Goal: Navigation & Orientation: Find specific page/section

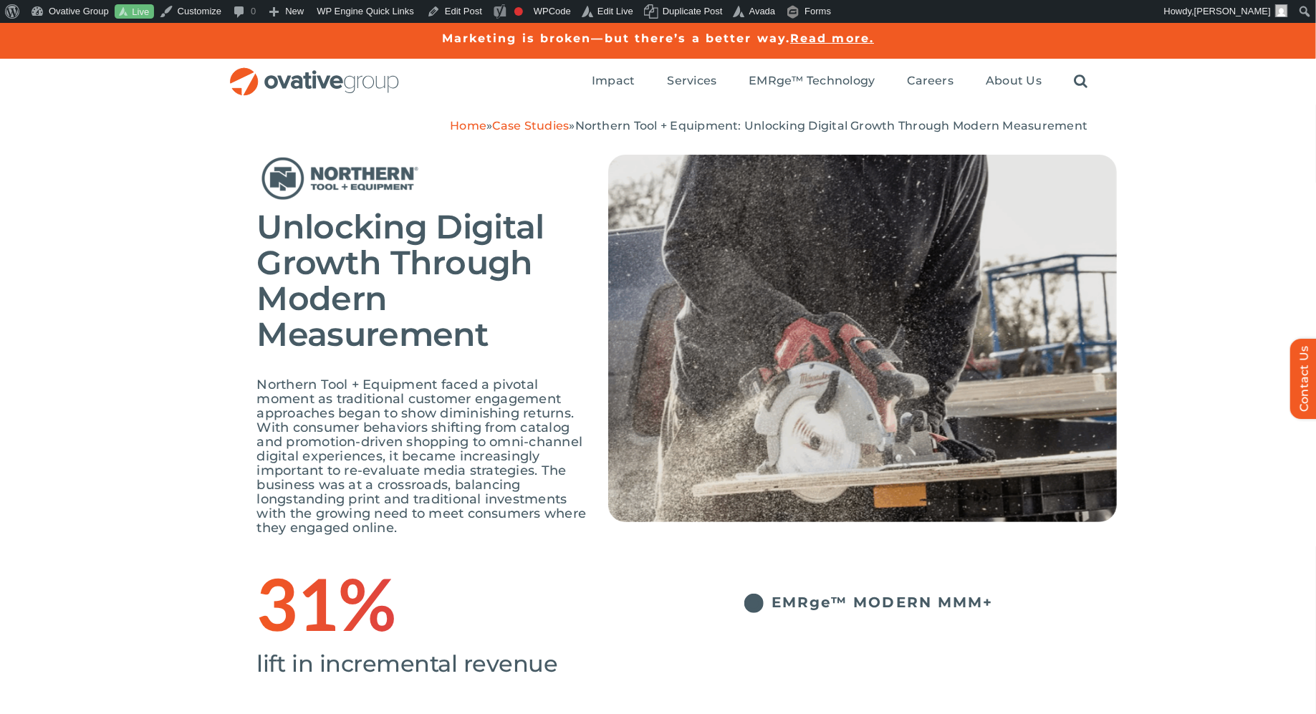
click at [450, 127] on link "Home" at bounding box center [468, 126] width 37 height 14
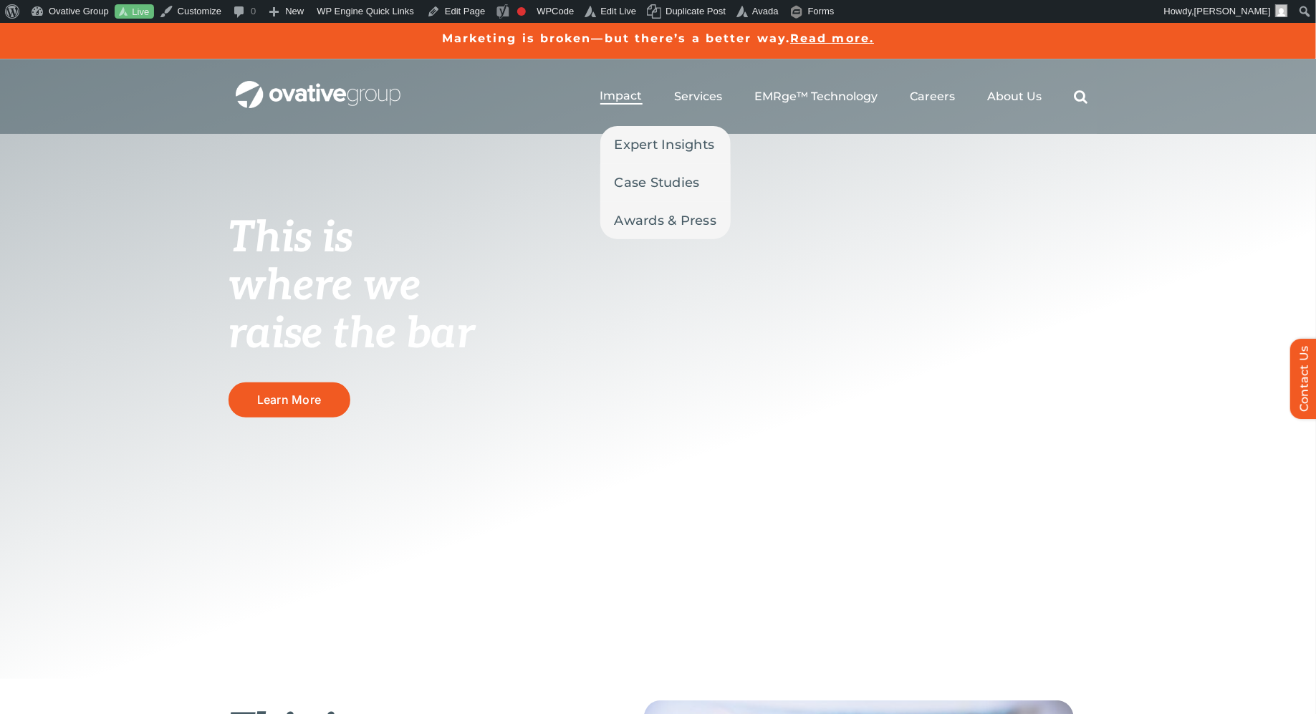
click at [617, 96] on span "Impact" at bounding box center [621, 96] width 42 height 14
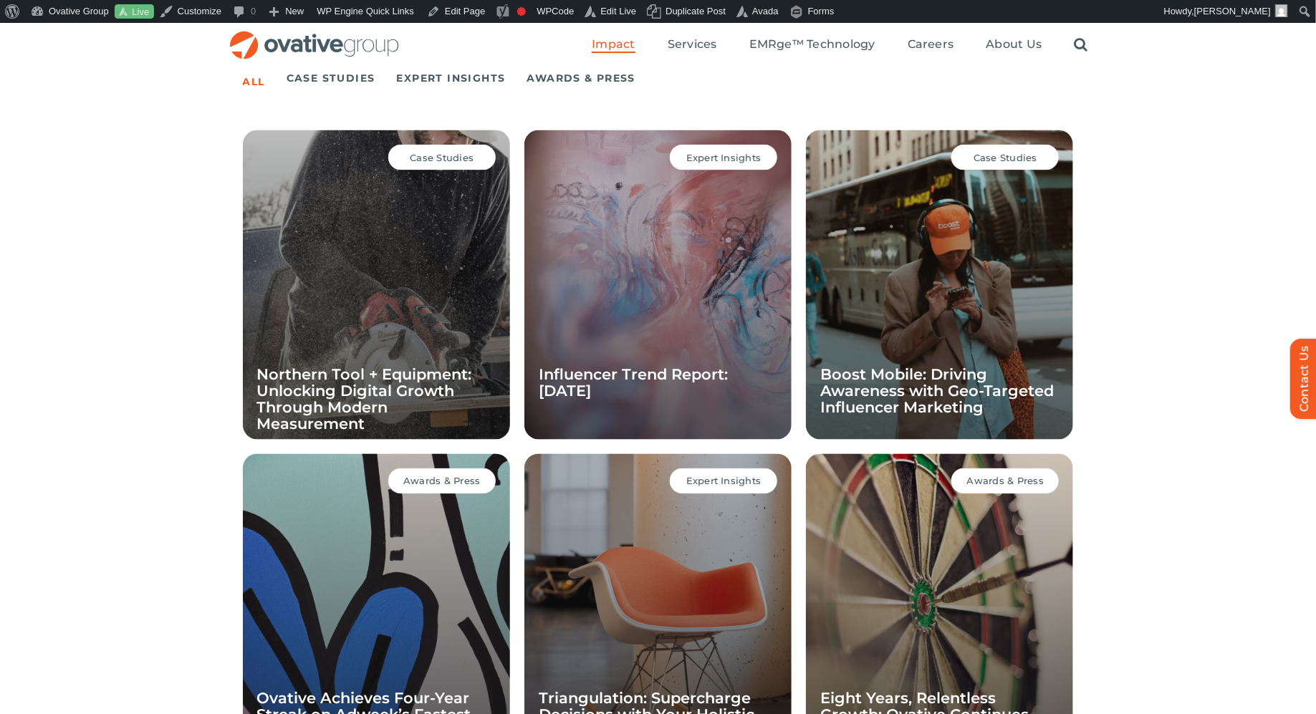
scroll to position [869, 0]
